Goal: Find specific page/section

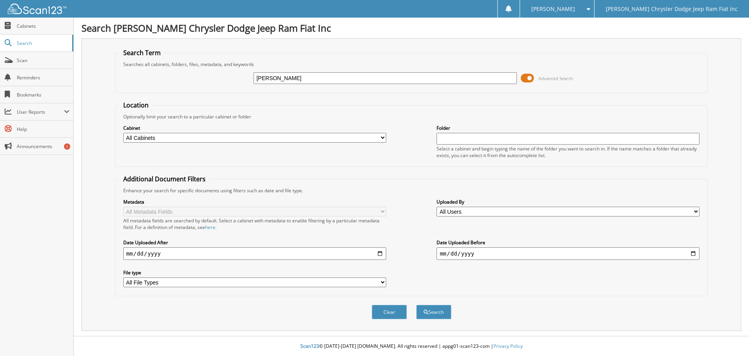
type input "[PERSON_NAME]"
click at [417, 304] on button "Search" at bounding box center [434, 311] width 35 height 14
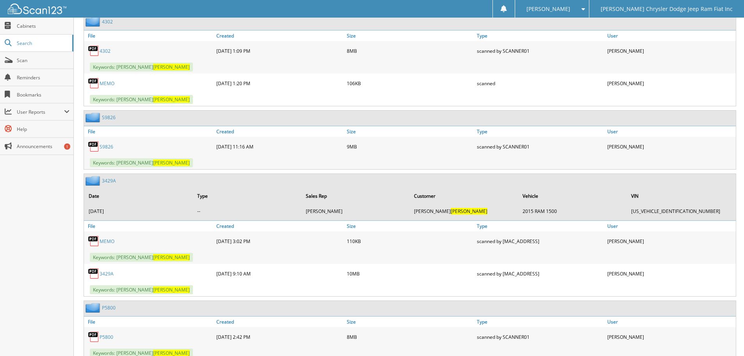
scroll to position [2225, 0]
click at [105, 144] on link "S9826" at bounding box center [107, 145] width 14 height 7
